Goal: Transaction & Acquisition: Purchase product/service

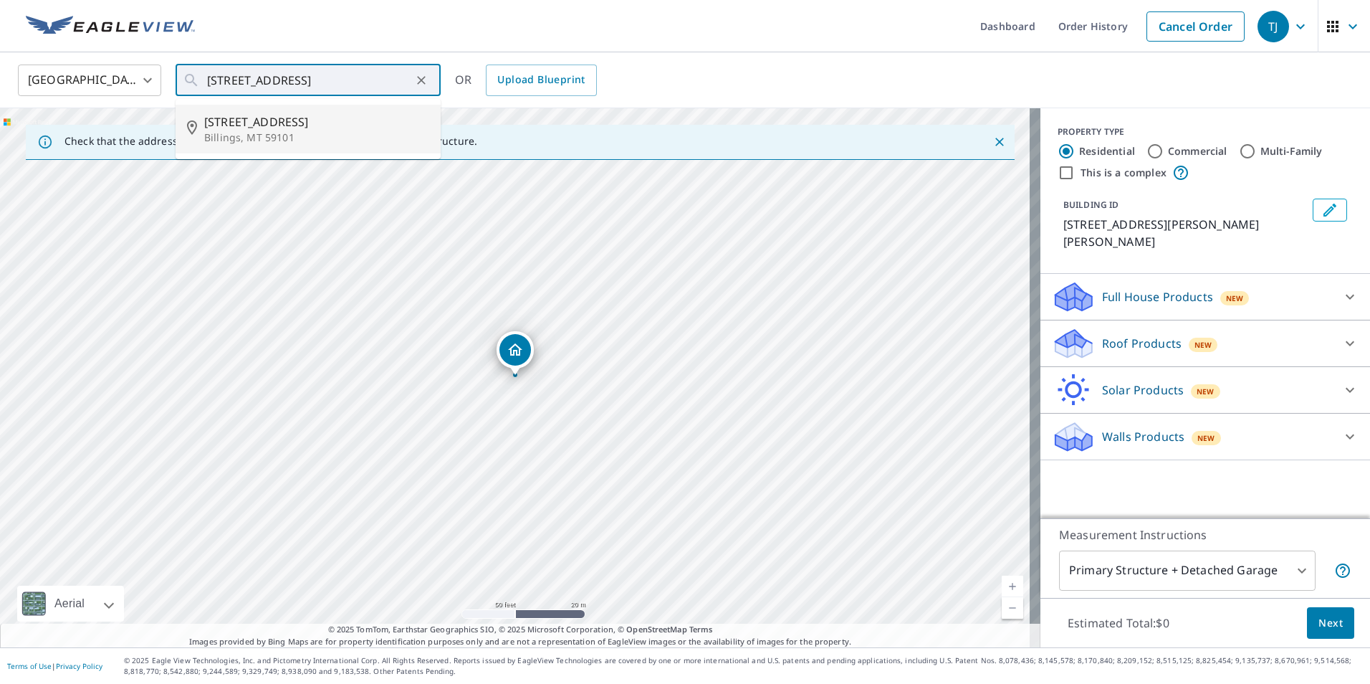
click at [277, 121] on span "[STREET_ADDRESS]" at bounding box center [316, 121] width 225 height 17
type input "[STREET_ADDRESS][PERSON_NAME]"
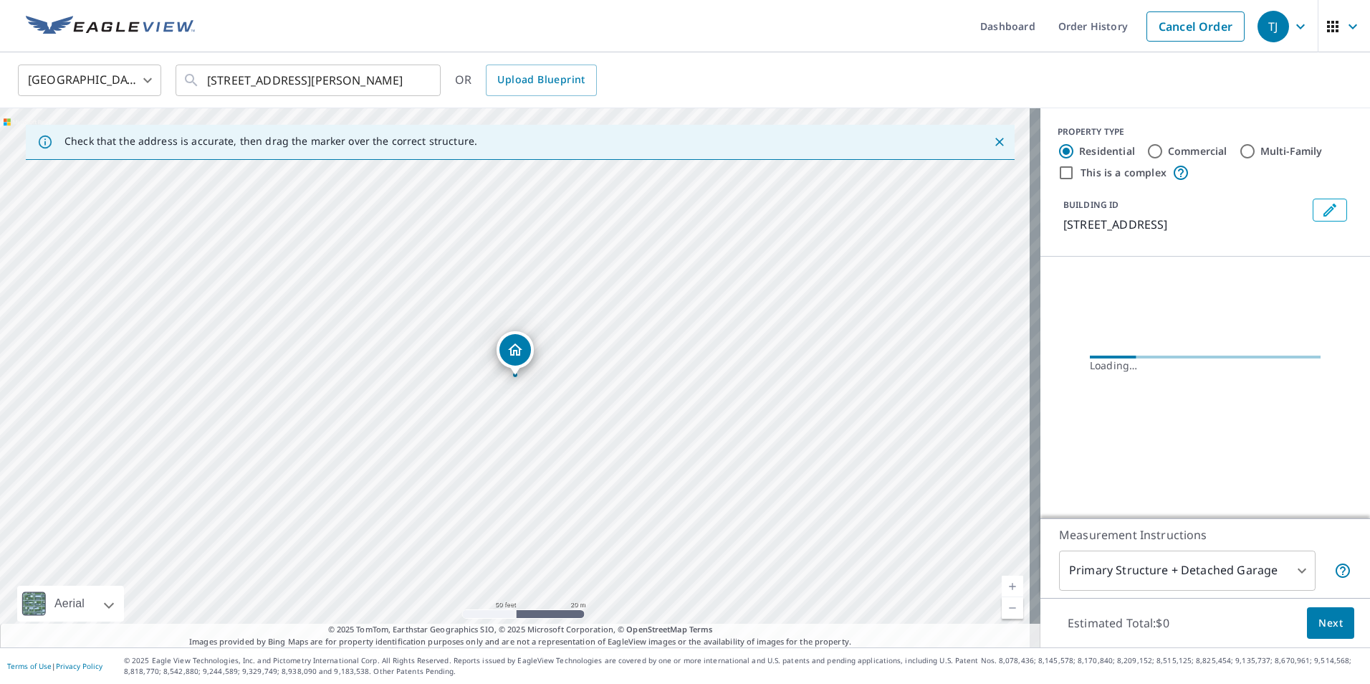
click at [523, 350] on icon "Dropped pin, building 1, Residential property, 3508 Stone Brook Dr Billings, MT…" at bounding box center [515, 349] width 17 height 17
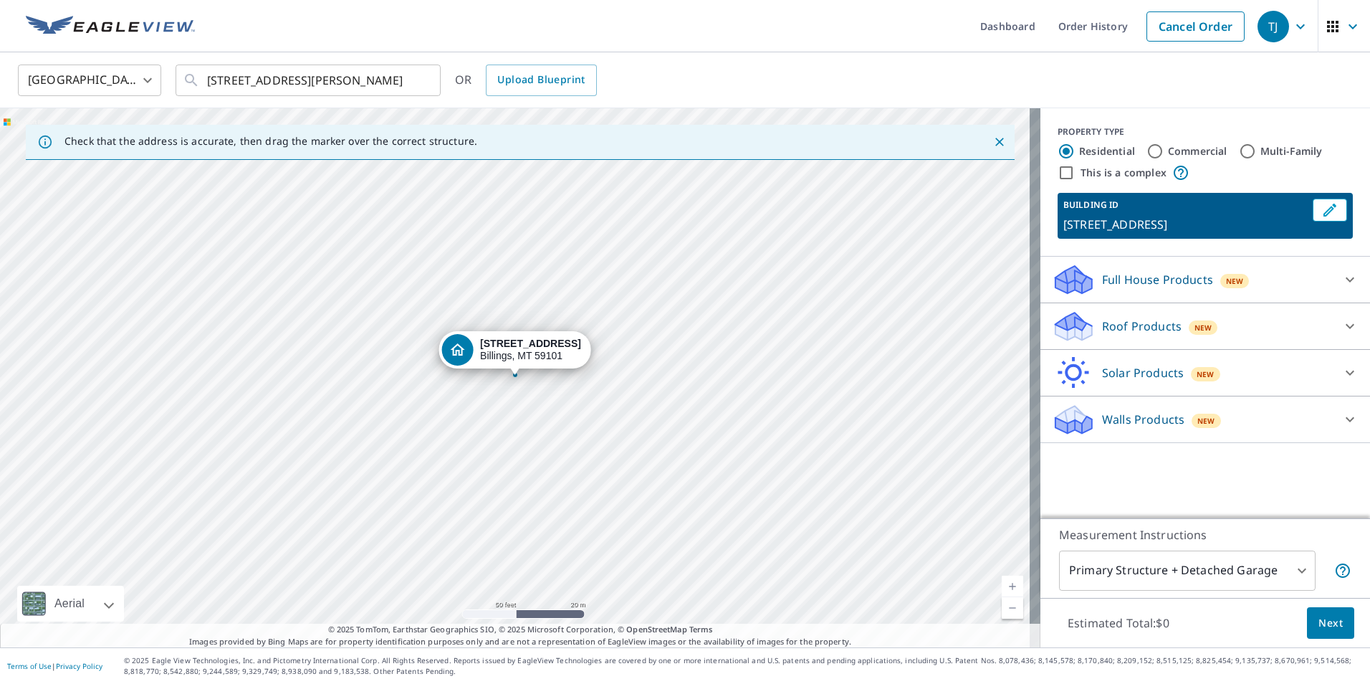
click at [1341, 322] on icon at bounding box center [1349, 325] width 17 height 17
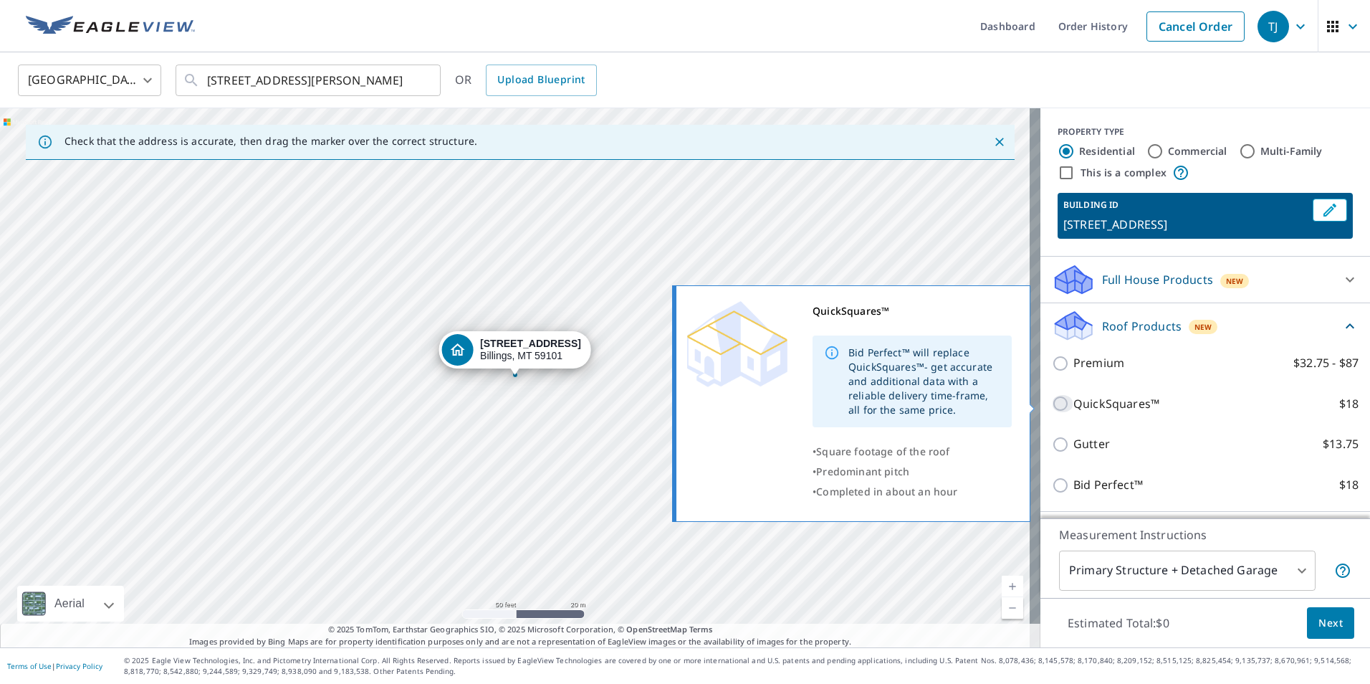
click at [1052, 403] on input "QuickSquares™ $18" at bounding box center [1062, 403] width 21 height 17
checkbox input "true"
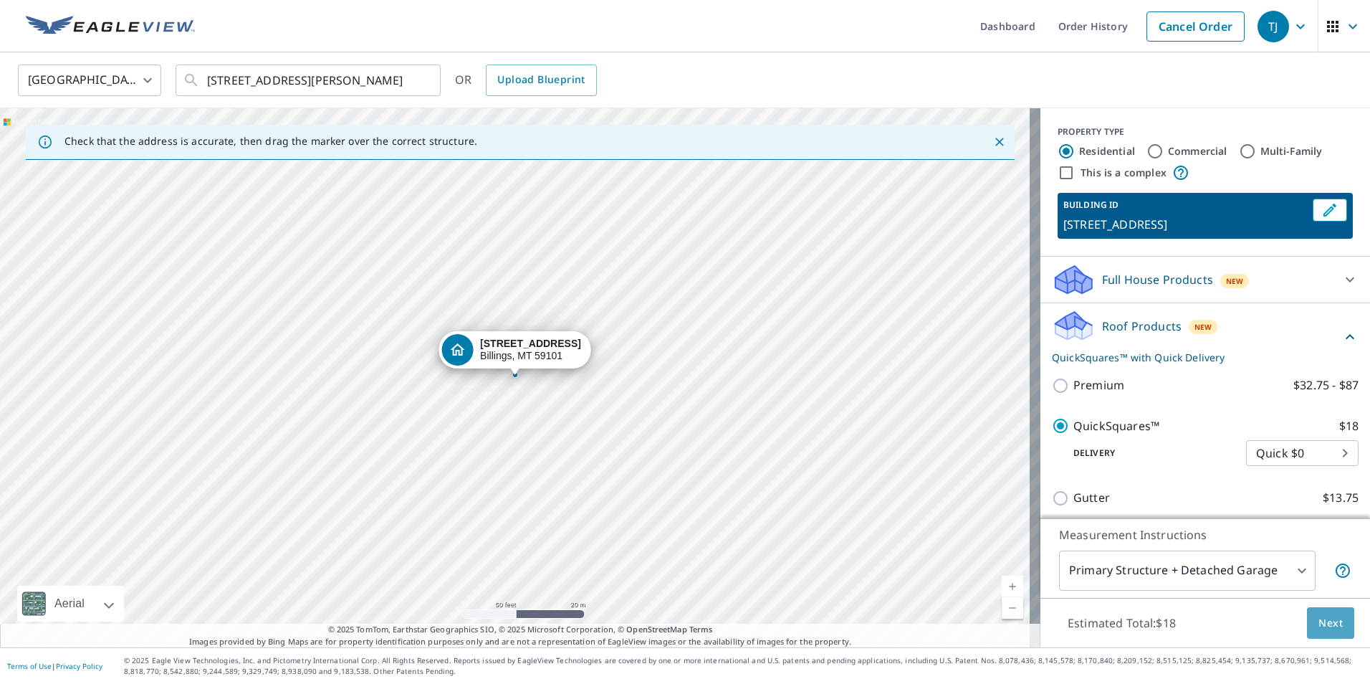
click at [1307, 613] on button "Next" at bounding box center [1330, 623] width 47 height 32
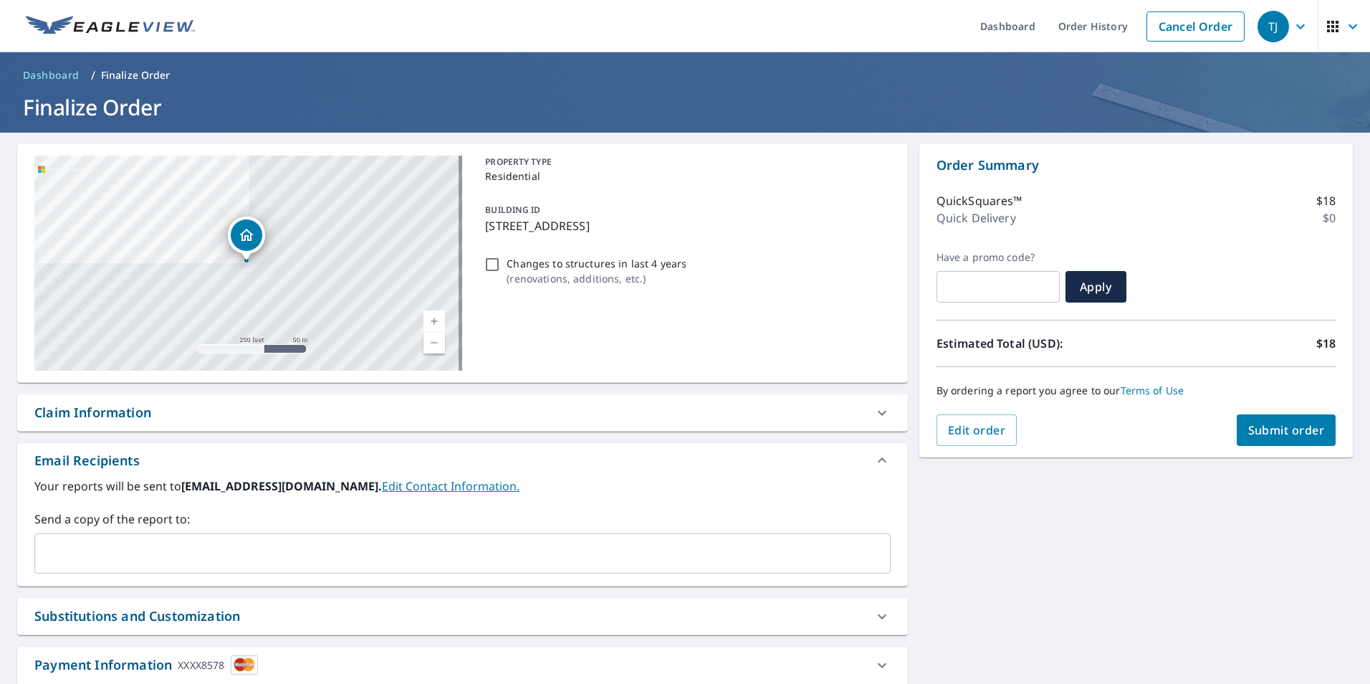
click at [1270, 431] on span "Submit order" at bounding box center [1286, 430] width 77 height 16
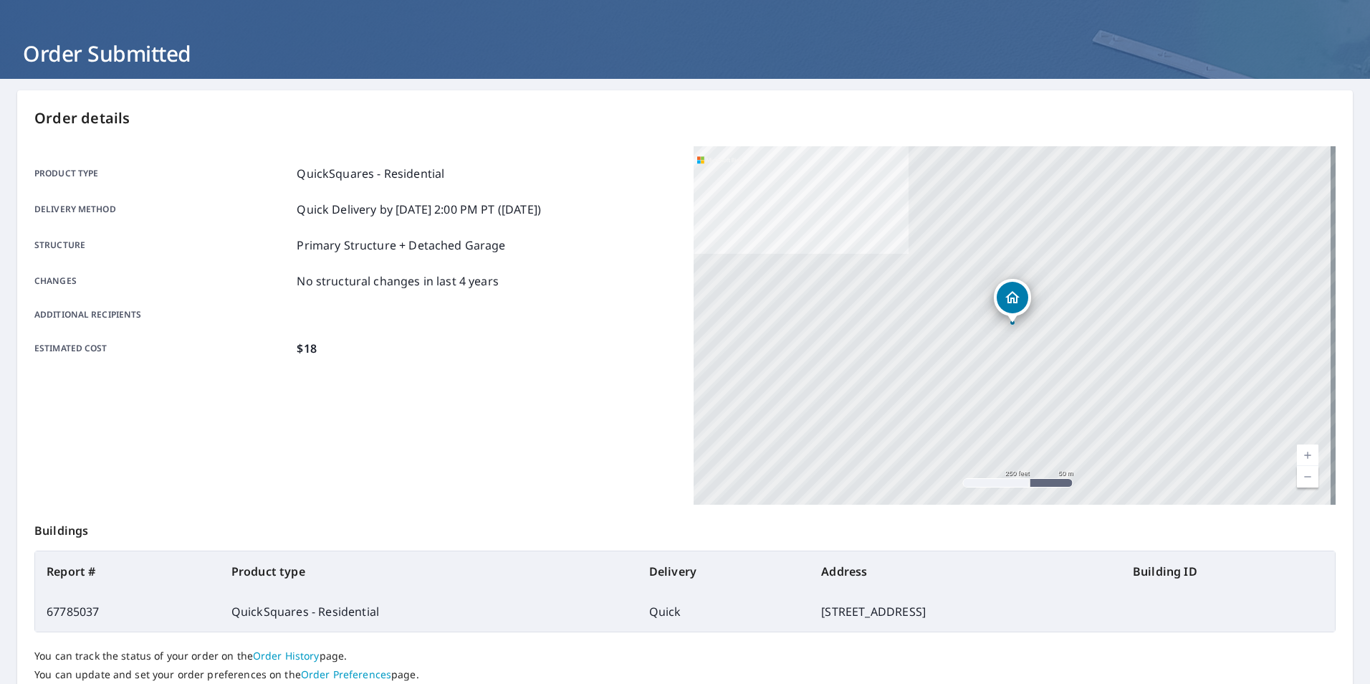
scroll to position [160, 0]
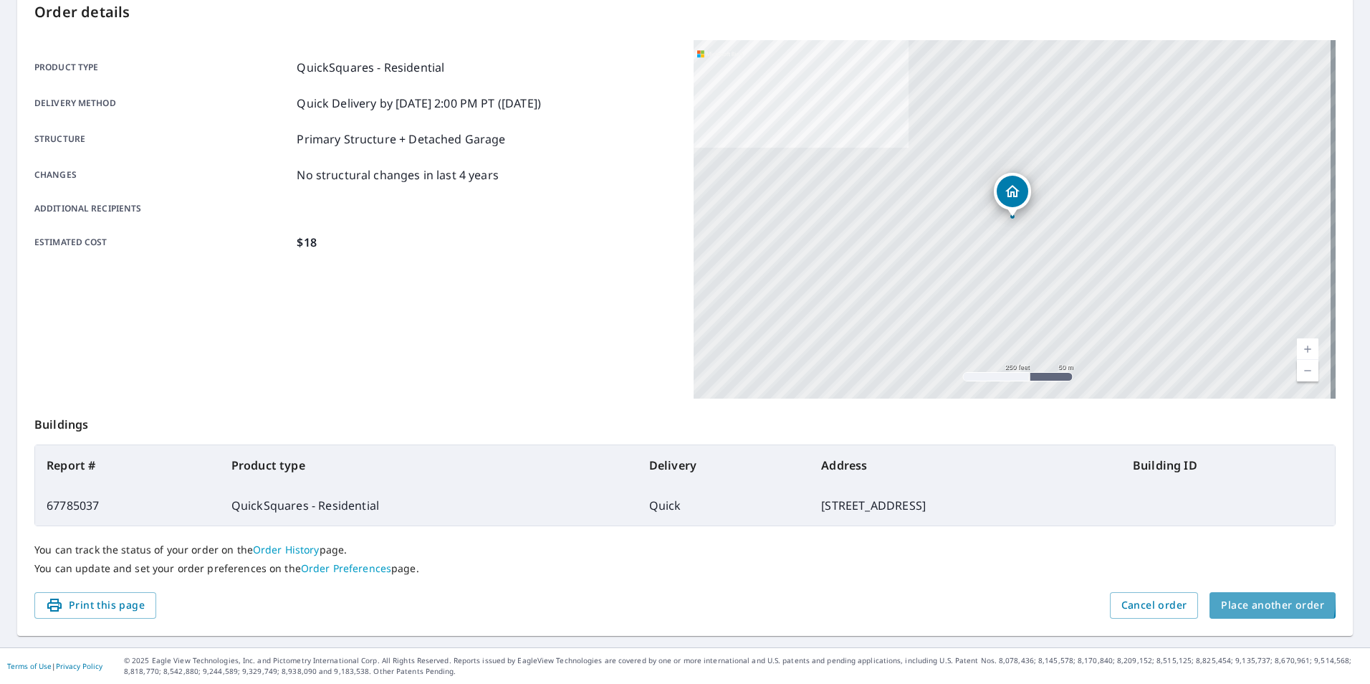
click at [1210, 598] on button "Place another order" at bounding box center [1273, 605] width 126 height 27
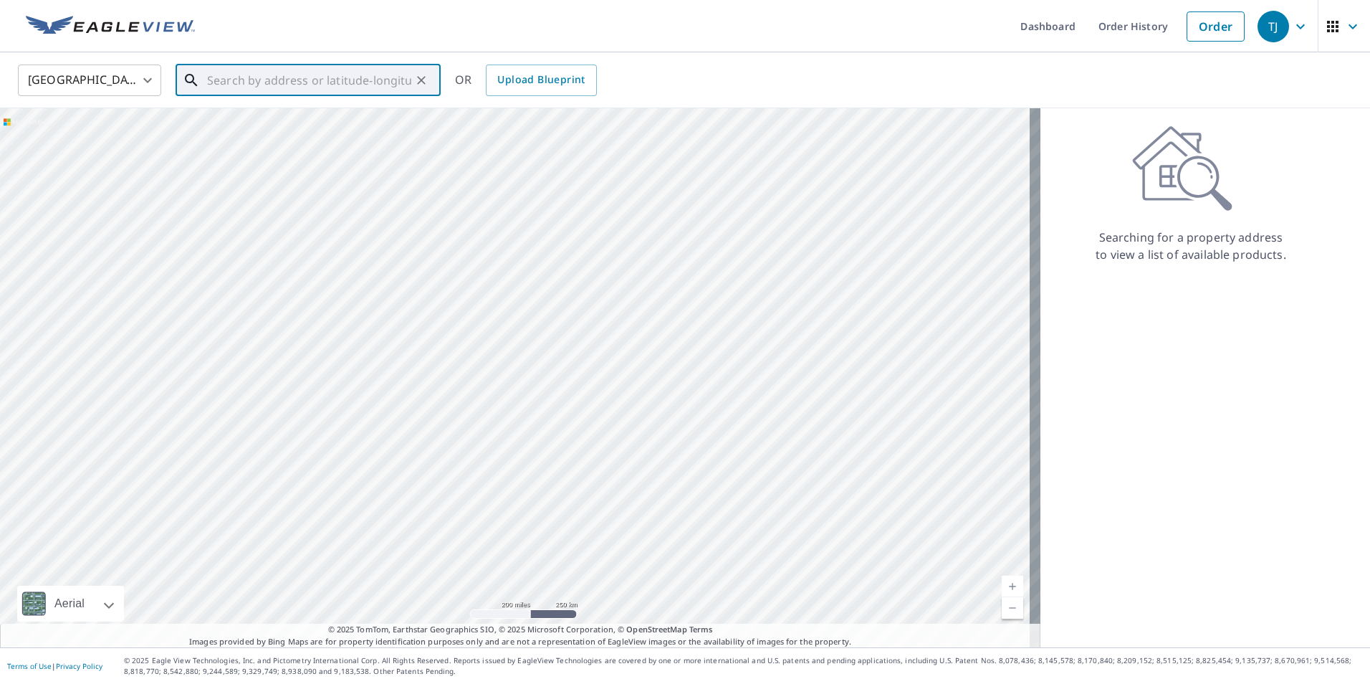
click at [228, 86] on input "text" at bounding box center [309, 80] width 204 height 40
drag, startPoint x: 231, startPoint y: 130, endPoint x: 236, endPoint y: 115, distance: 15.0
click at [234, 120] on div "[STREET_ADDRESS][PERSON_NAME]" at bounding box center [316, 129] width 225 height 32
type input "[STREET_ADDRESS][PERSON_NAME]"
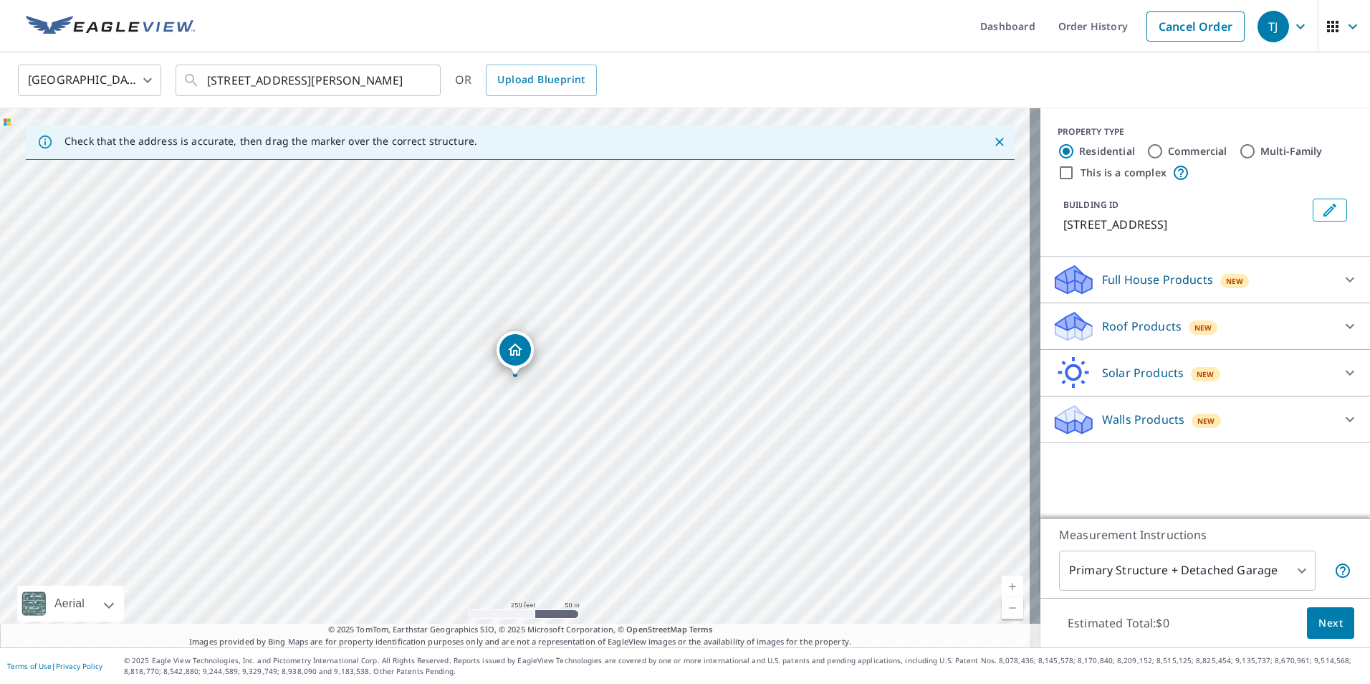
click at [522, 345] on icon "Dropped pin, building 1, Residential property, 2243 Interlachen Dr Billings, MT…" at bounding box center [515, 349] width 17 height 17
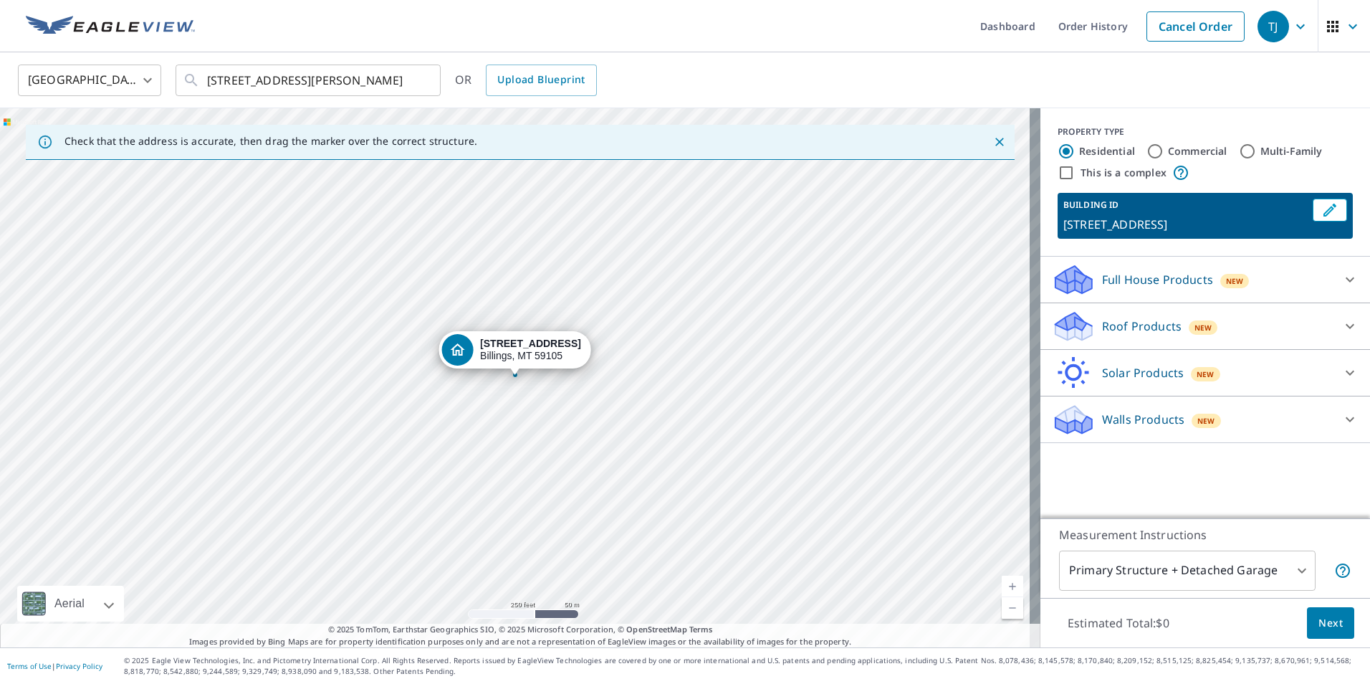
click at [1341, 325] on icon at bounding box center [1349, 325] width 17 height 17
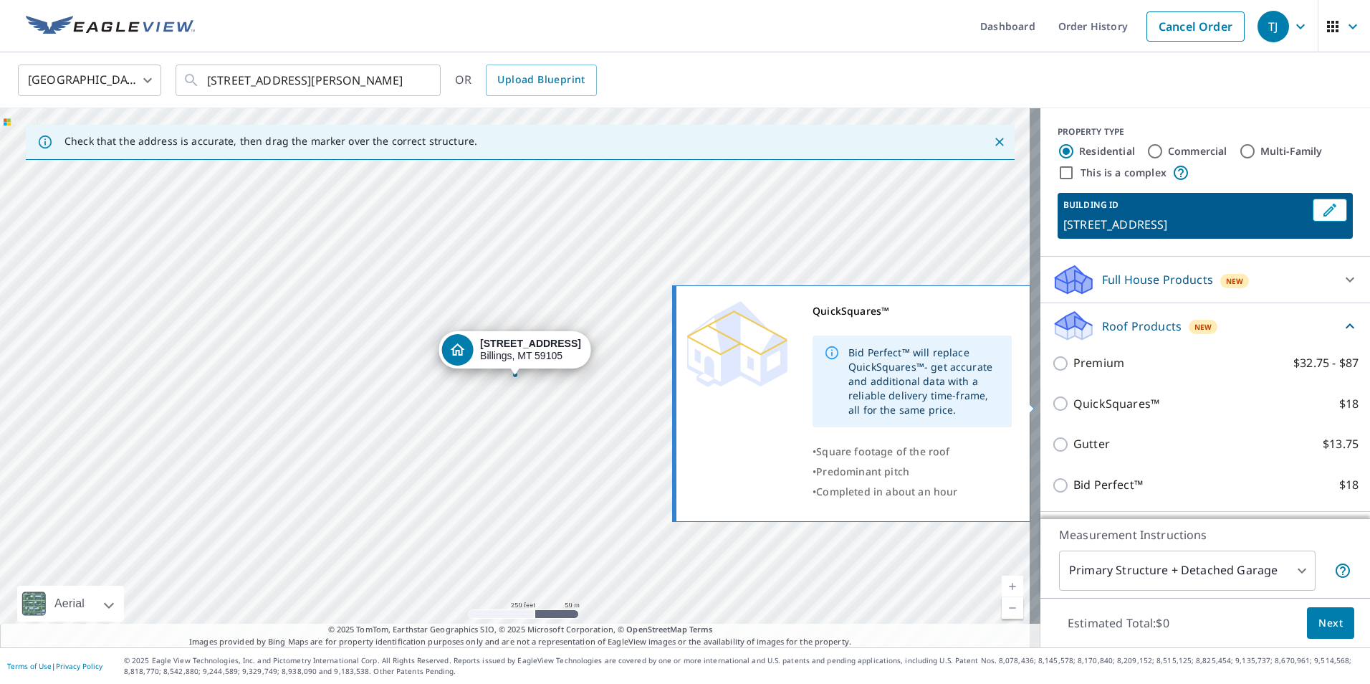
drag, startPoint x: 1044, startPoint y: 403, endPoint x: 1041, endPoint y: 396, distance: 8.4
click at [1052, 403] on input "QuickSquares™ $18" at bounding box center [1062, 403] width 21 height 17
checkbox input "true"
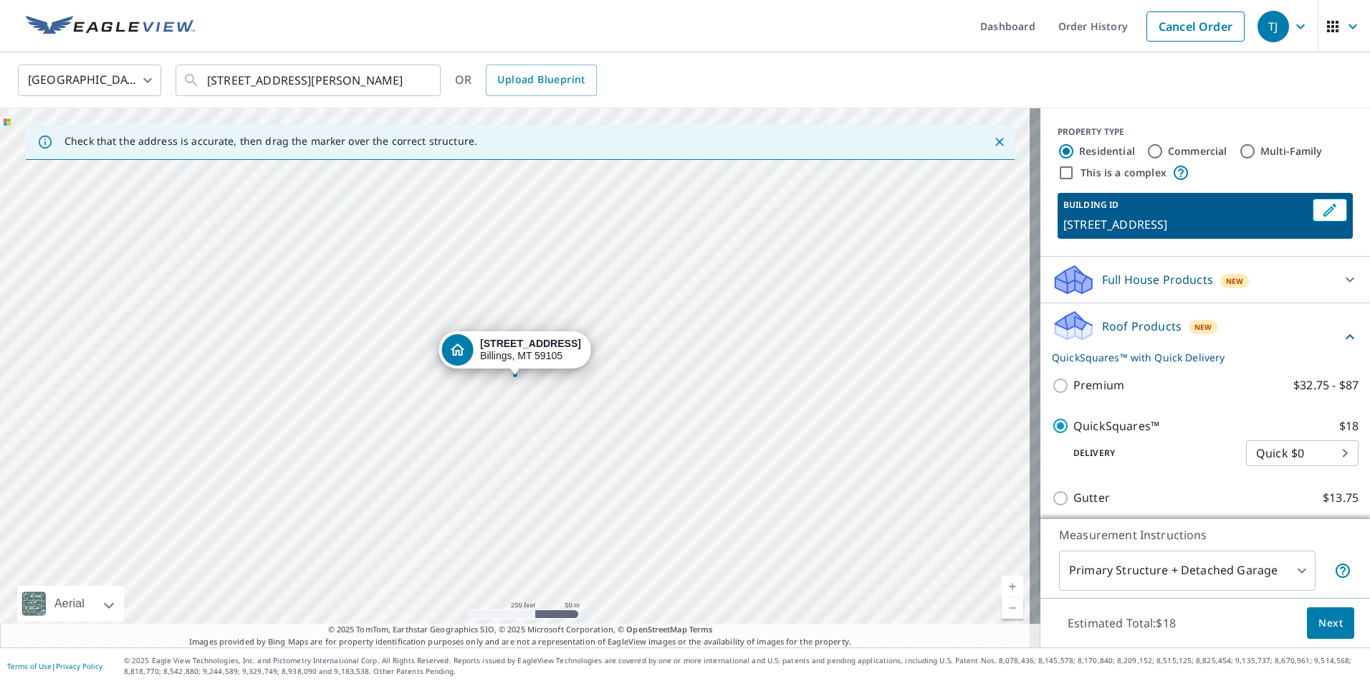
click at [1326, 617] on span "Next" at bounding box center [1330, 623] width 24 height 18
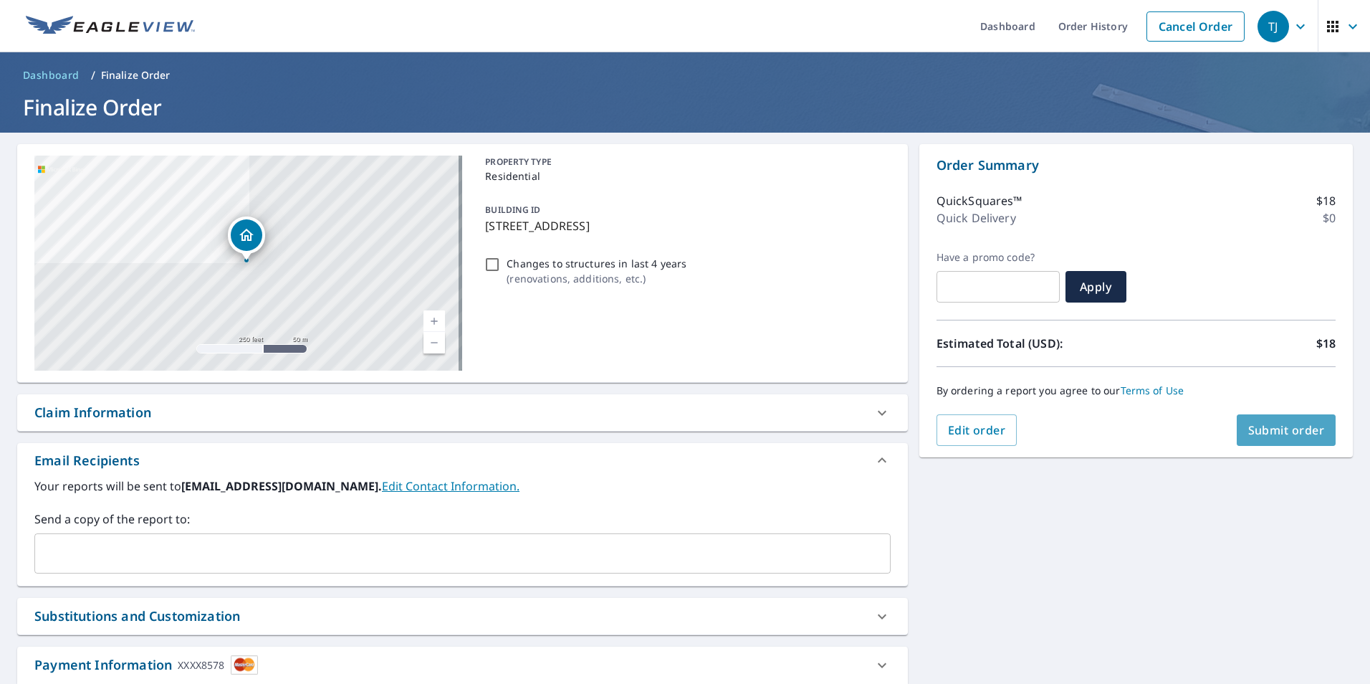
click at [1276, 426] on span "Submit order" at bounding box center [1286, 430] width 77 height 16
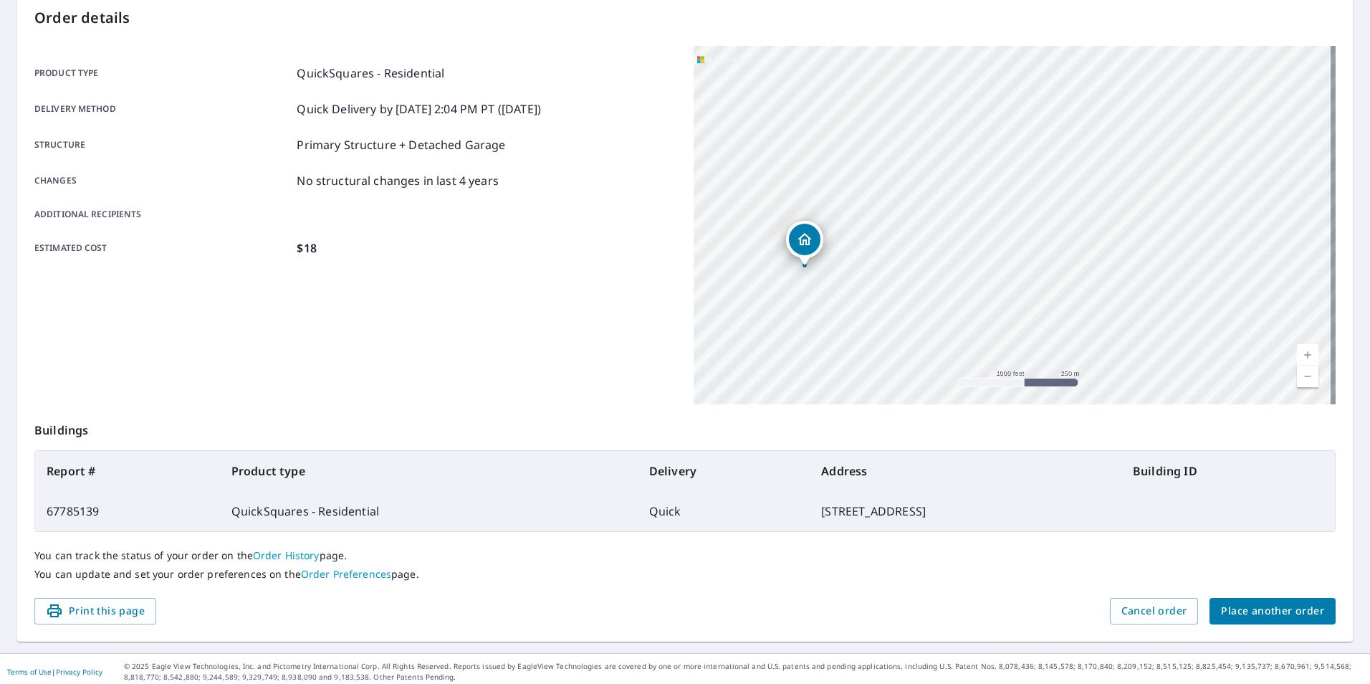
scroll to position [160, 0]
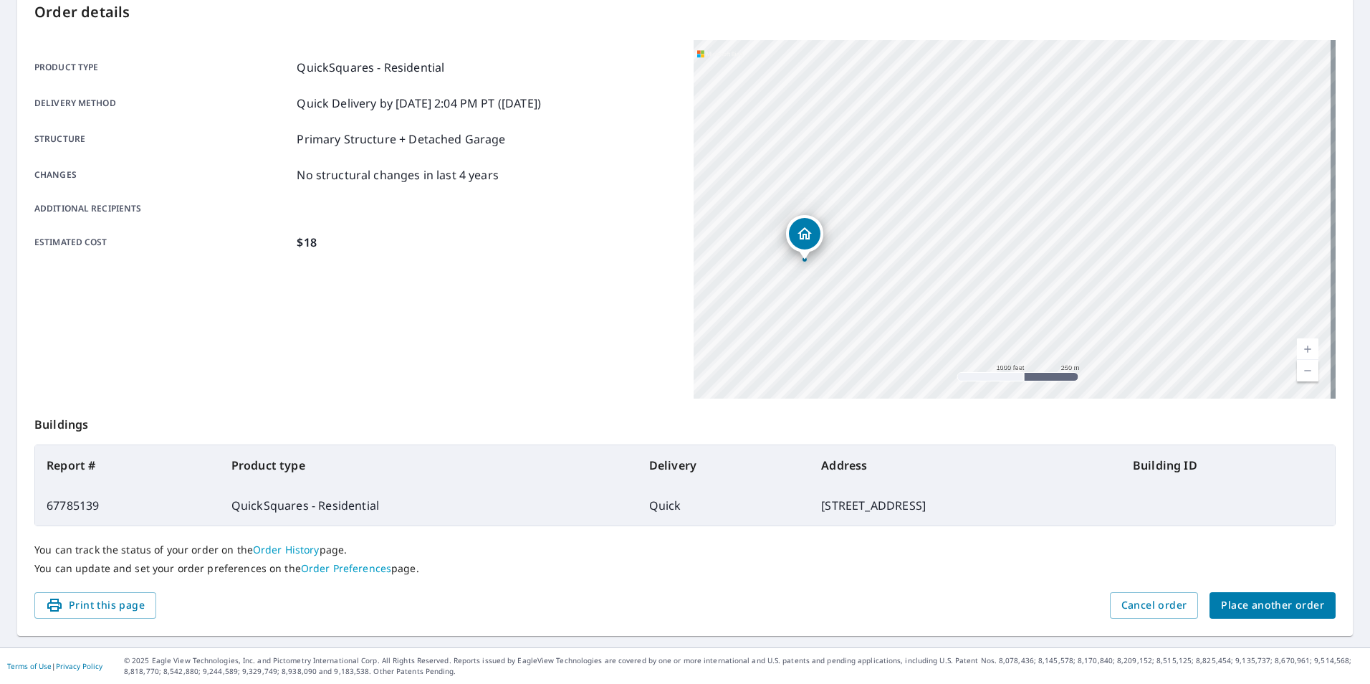
click at [1224, 608] on span "Place another order" at bounding box center [1272, 605] width 103 height 18
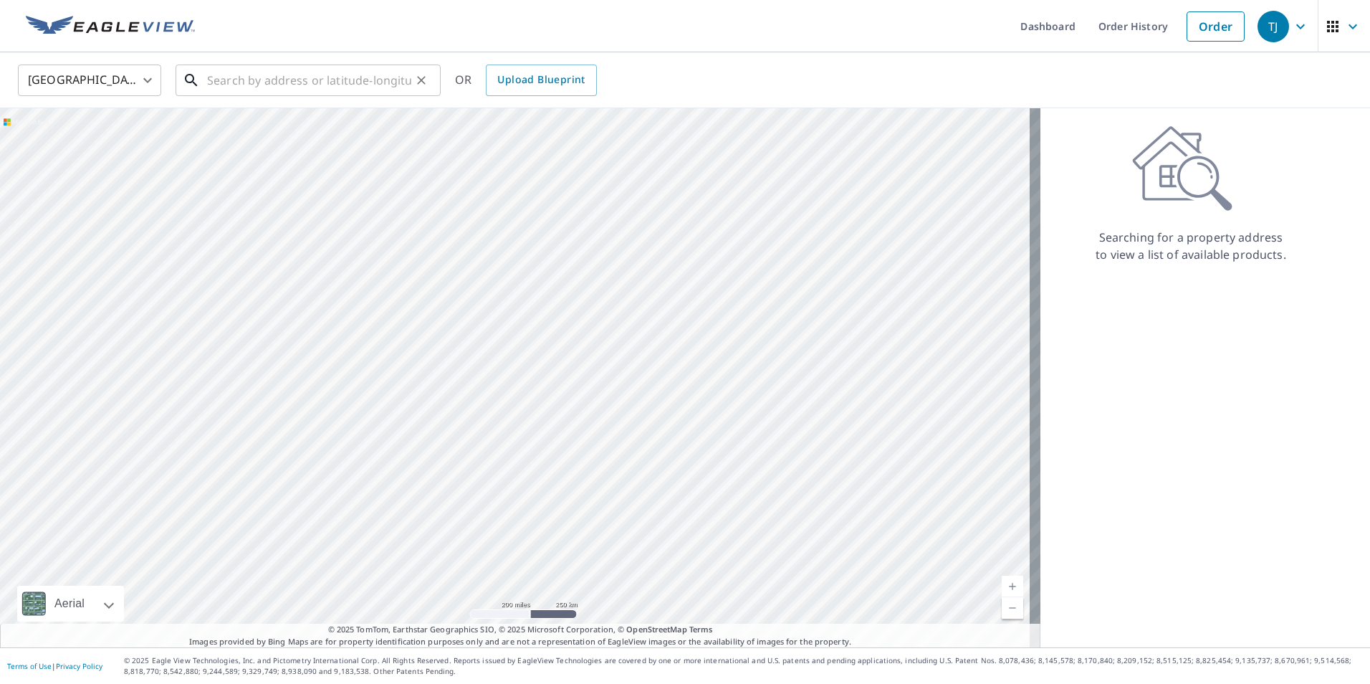
drag, startPoint x: 234, startPoint y: 85, endPoint x: 211, endPoint y: 61, distance: 33.5
click at [234, 89] on input "text" at bounding box center [309, 80] width 204 height 40
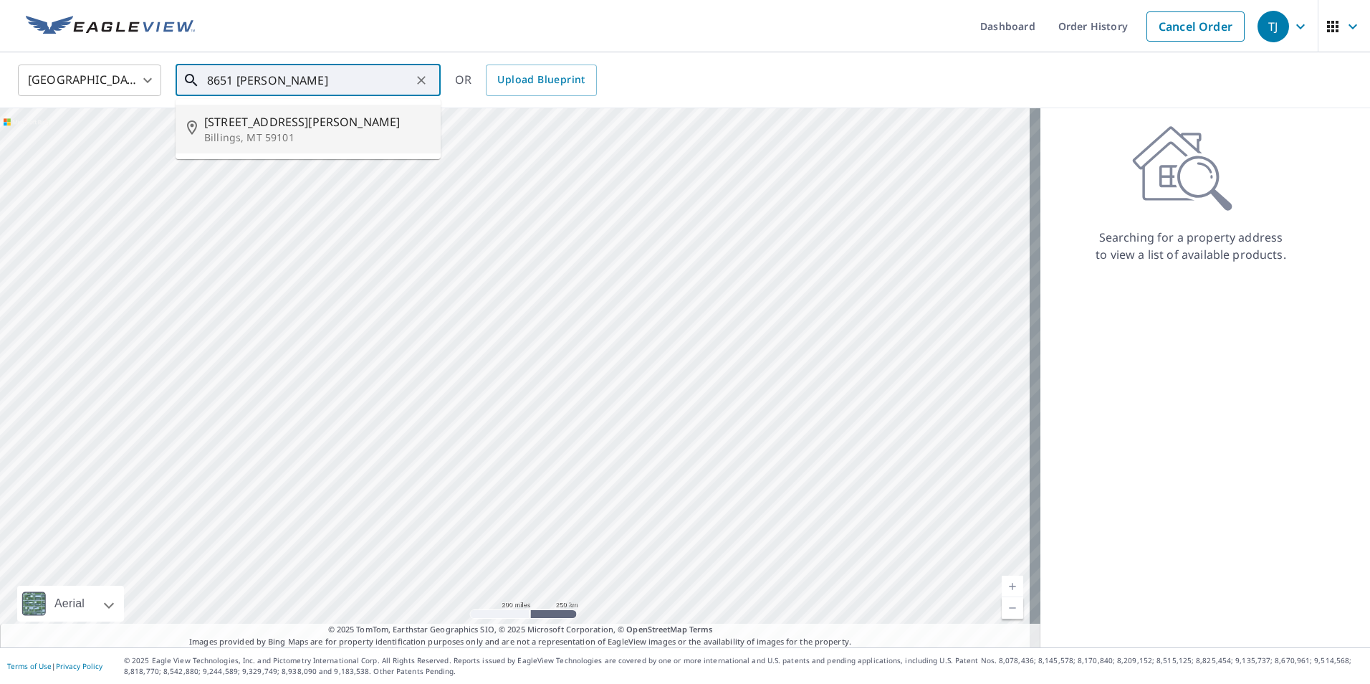
click at [271, 124] on span "[STREET_ADDRESS][PERSON_NAME]" at bounding box center [316, 121] width 225 height 17
type input "[STREET_ADDRESS][PERSON_NAME]"
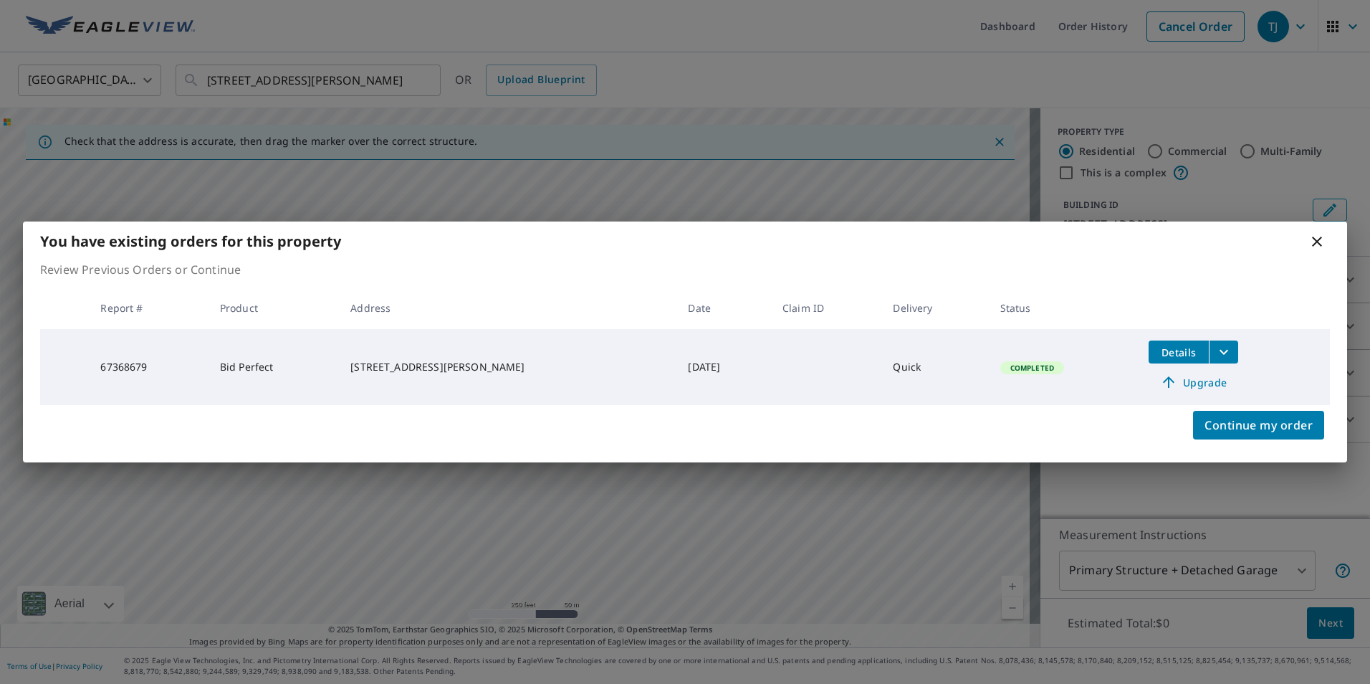
click at [1321, 240] on icon at bounding box center [1316, 241] width 17 height 17
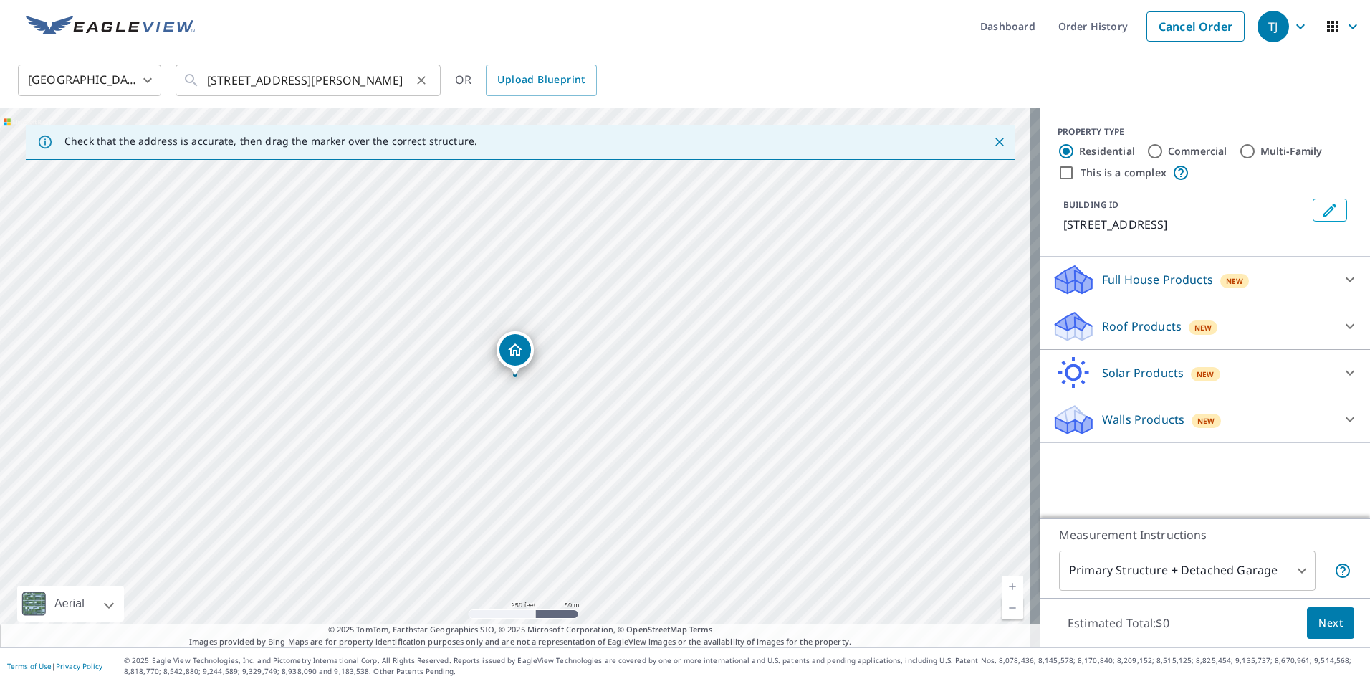
click at [423, 77] on icon "Clear" at bounding box center [421, 80] width 14 height 14
